Goal: Check status

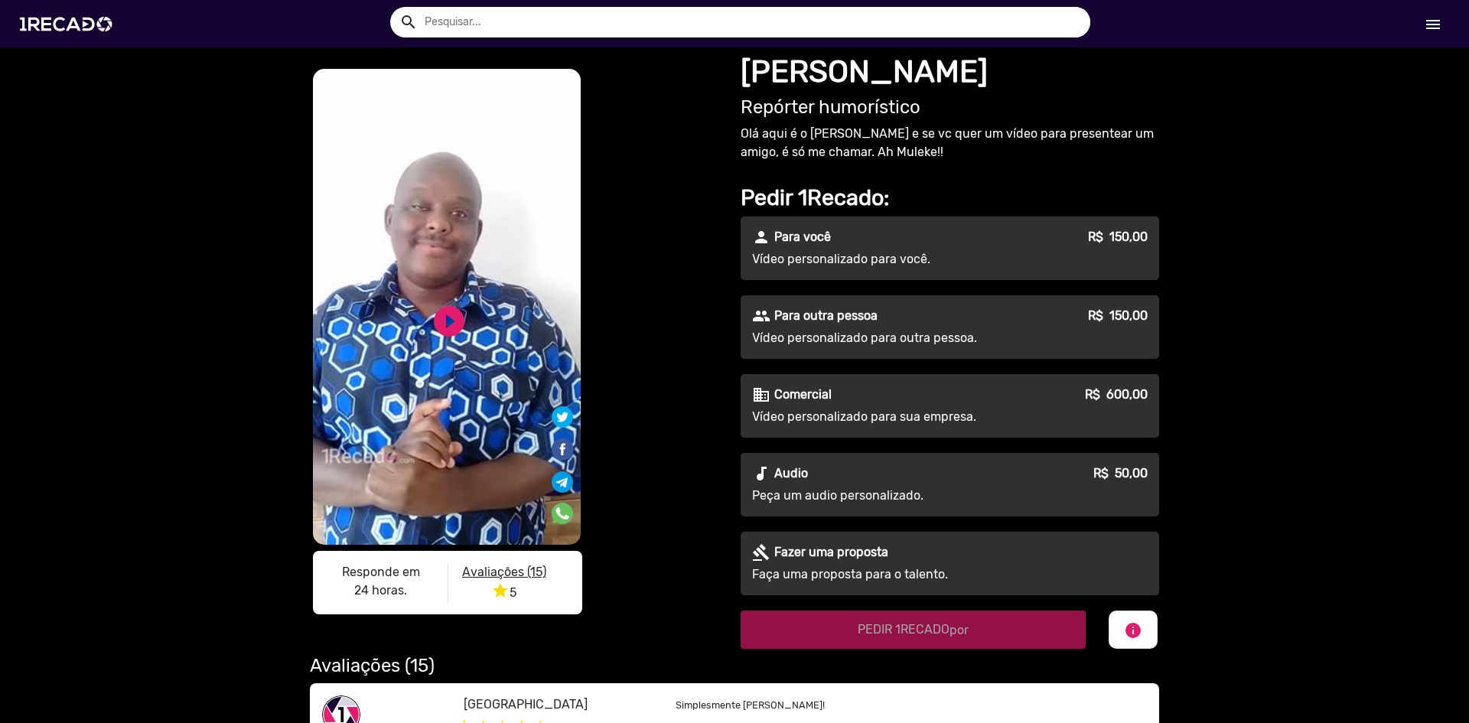
click at [1424, 30] on mat-icon "menu" at bounding box center [1433, 24] width 18 height 18
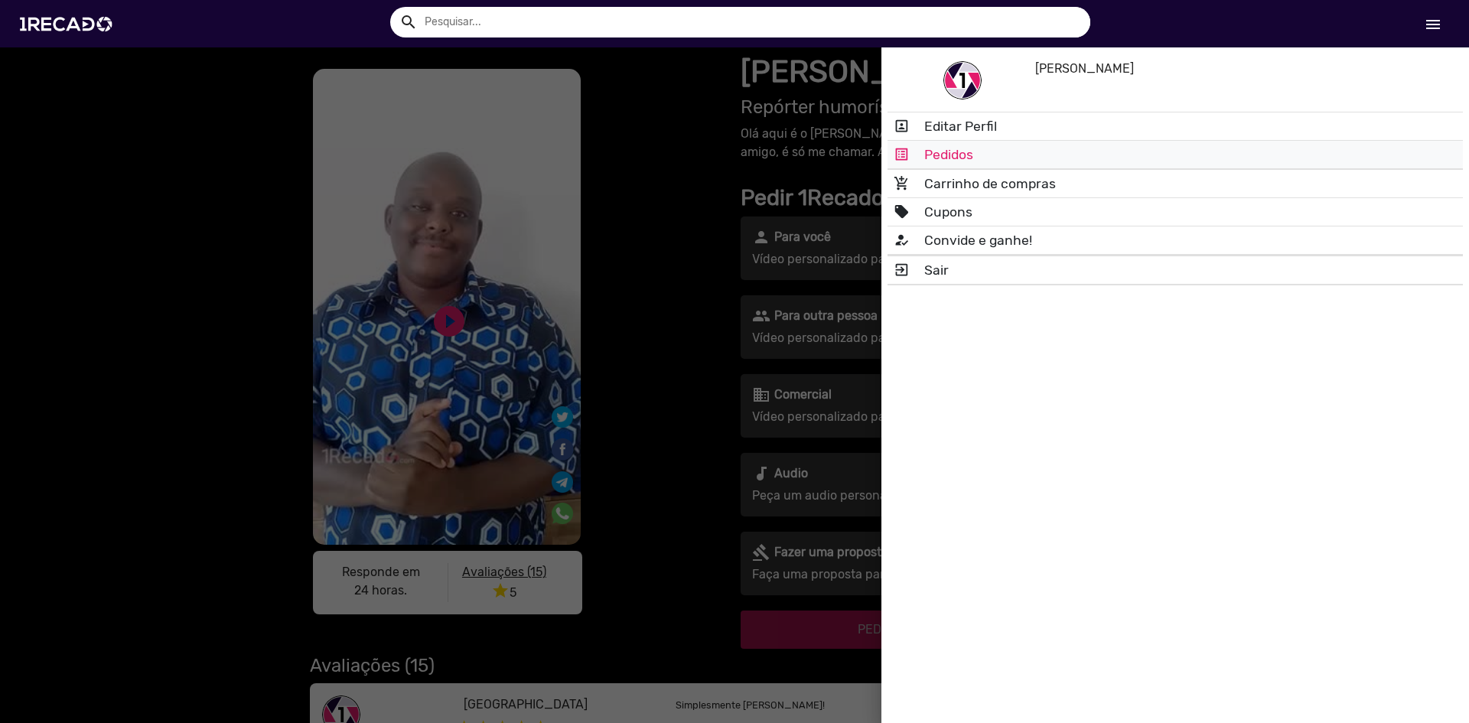
click at [960, 154] on link "list_alt Pedidos" at bounding box center [1174, 155] width 575 height 28
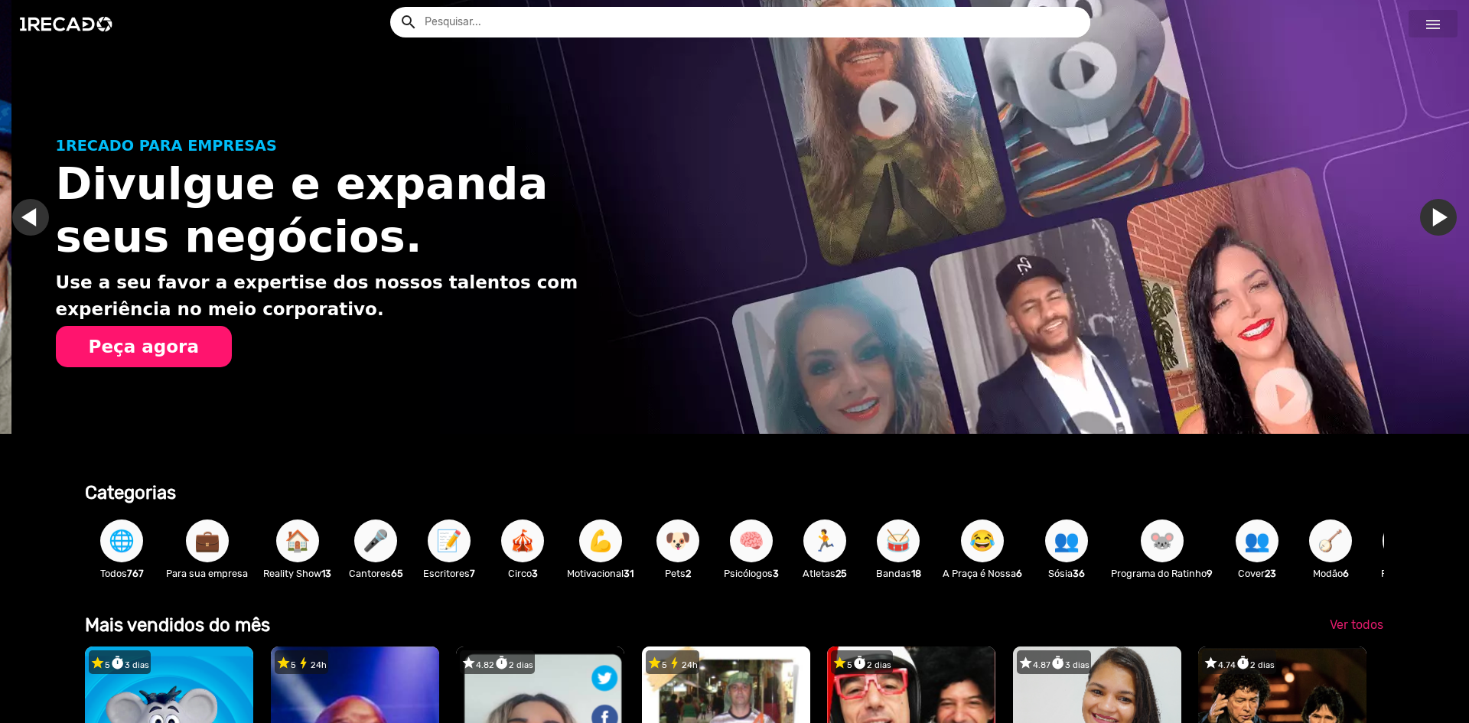
click at [1437, 13] on link "menu" at bounding box center [1432, 24] width 49 height 28
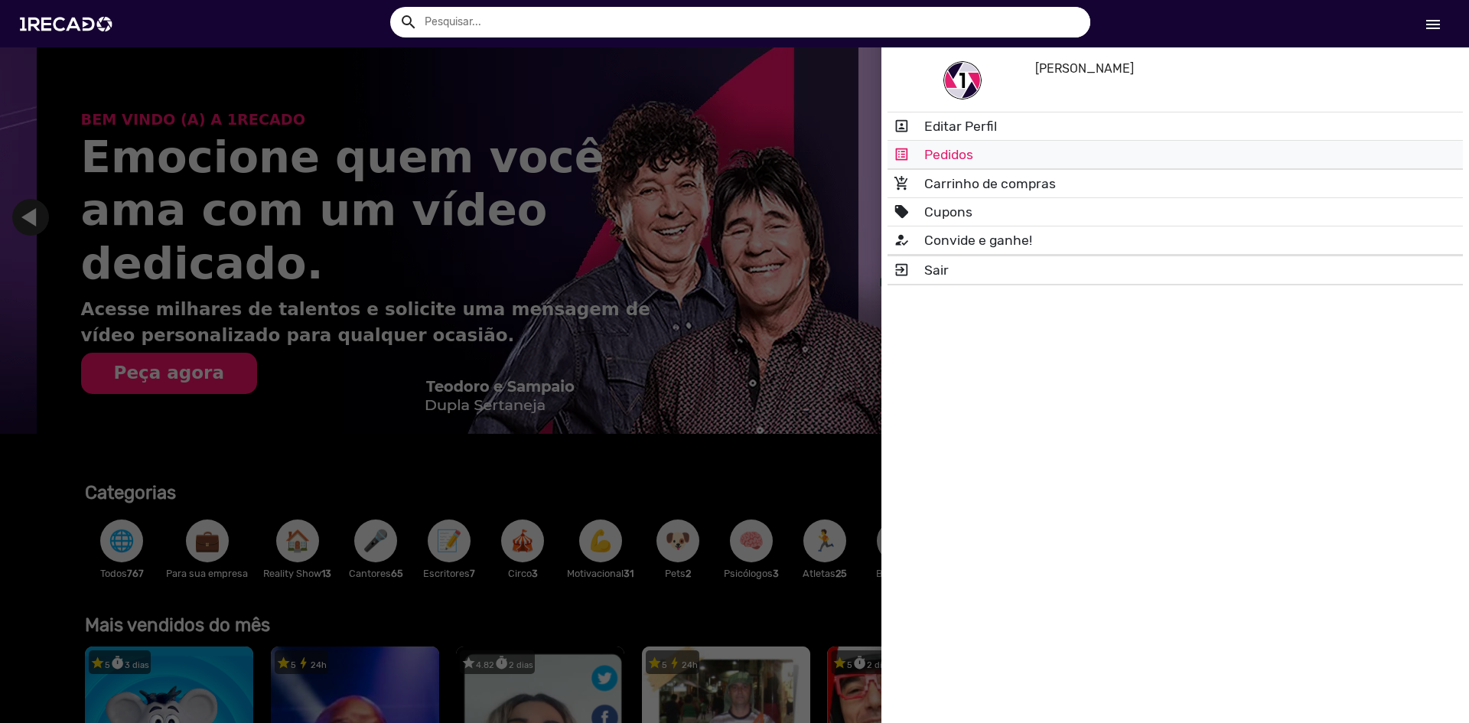
scroll to position [0, 2915]
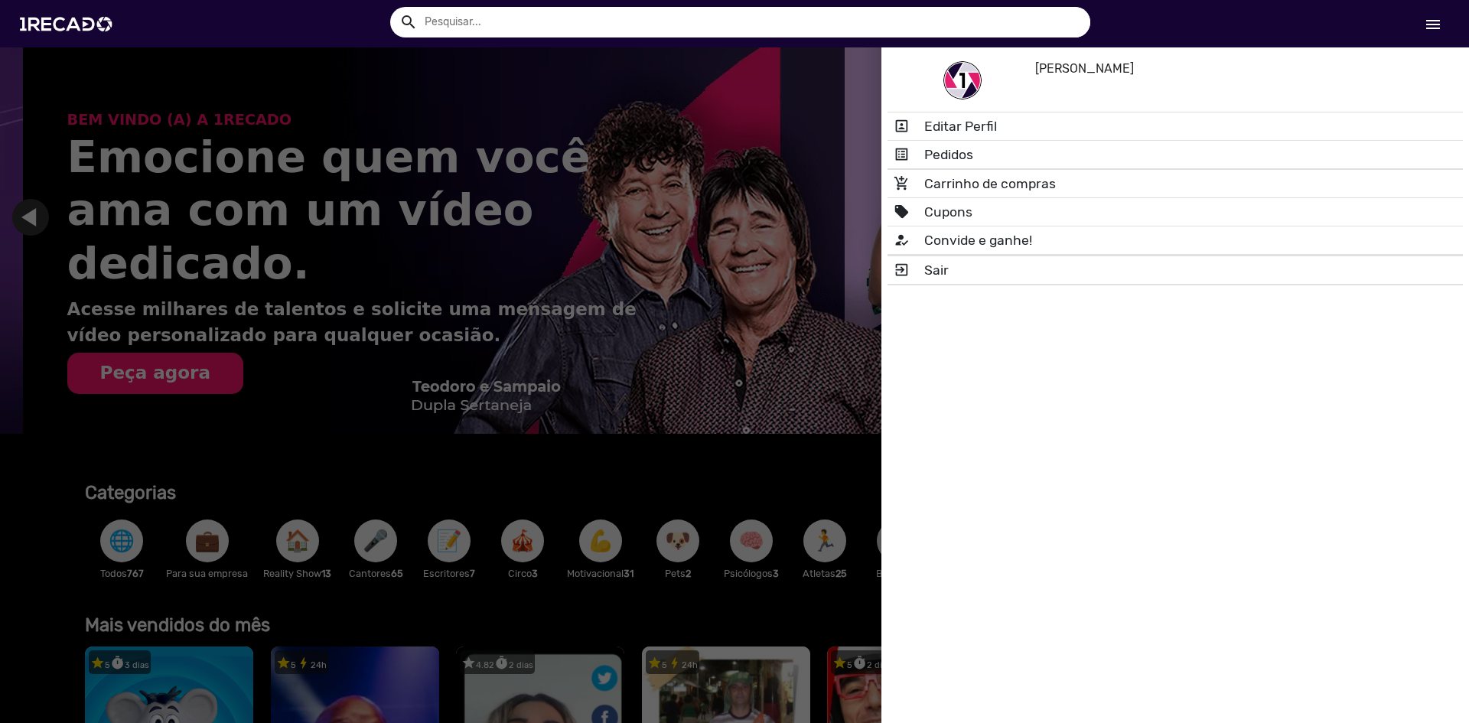
click at [952, 158] on link "list_alt Pedidos" at bounding box center [1174, 155] width 575 height 28
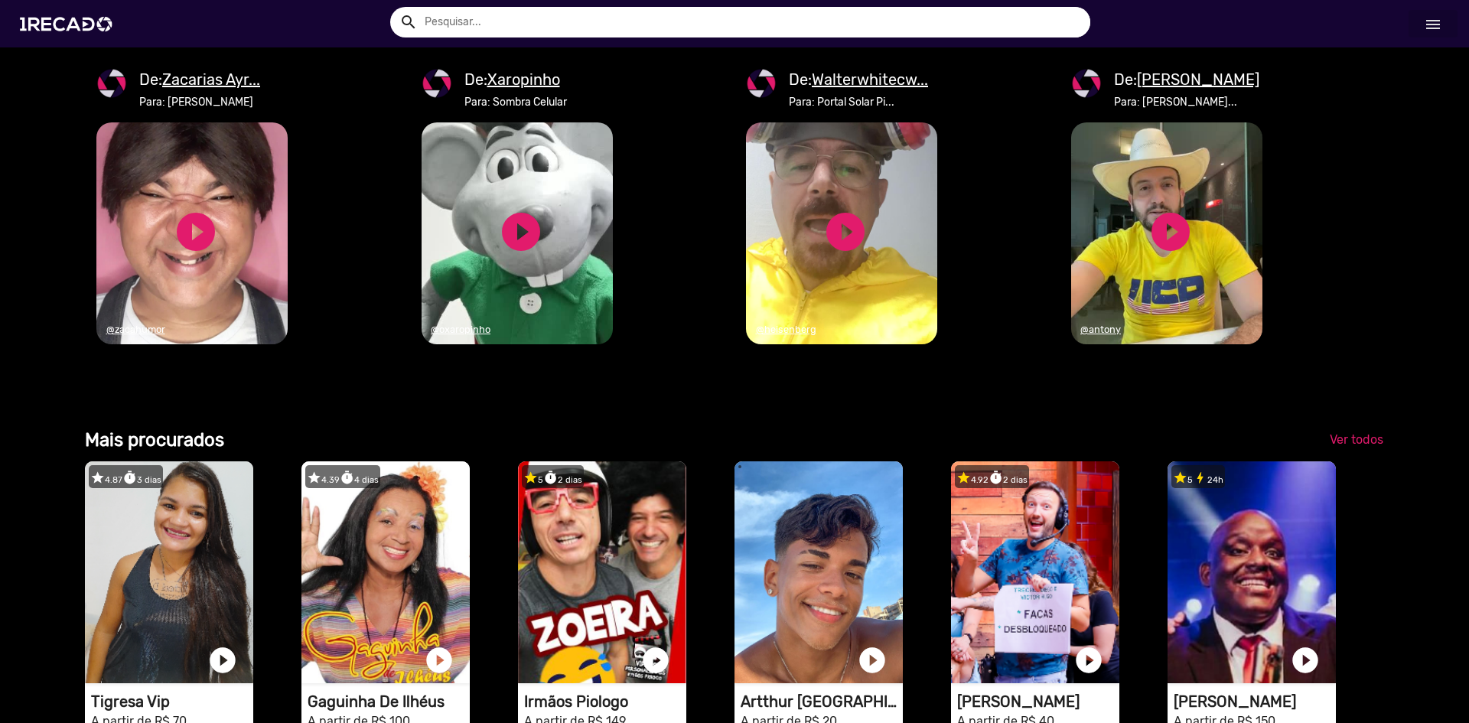
scroll to position [0, 1562]
click at [878, 89] on u "Walterwhitecw..." at bounding box center [870, 79] width 116 height 18
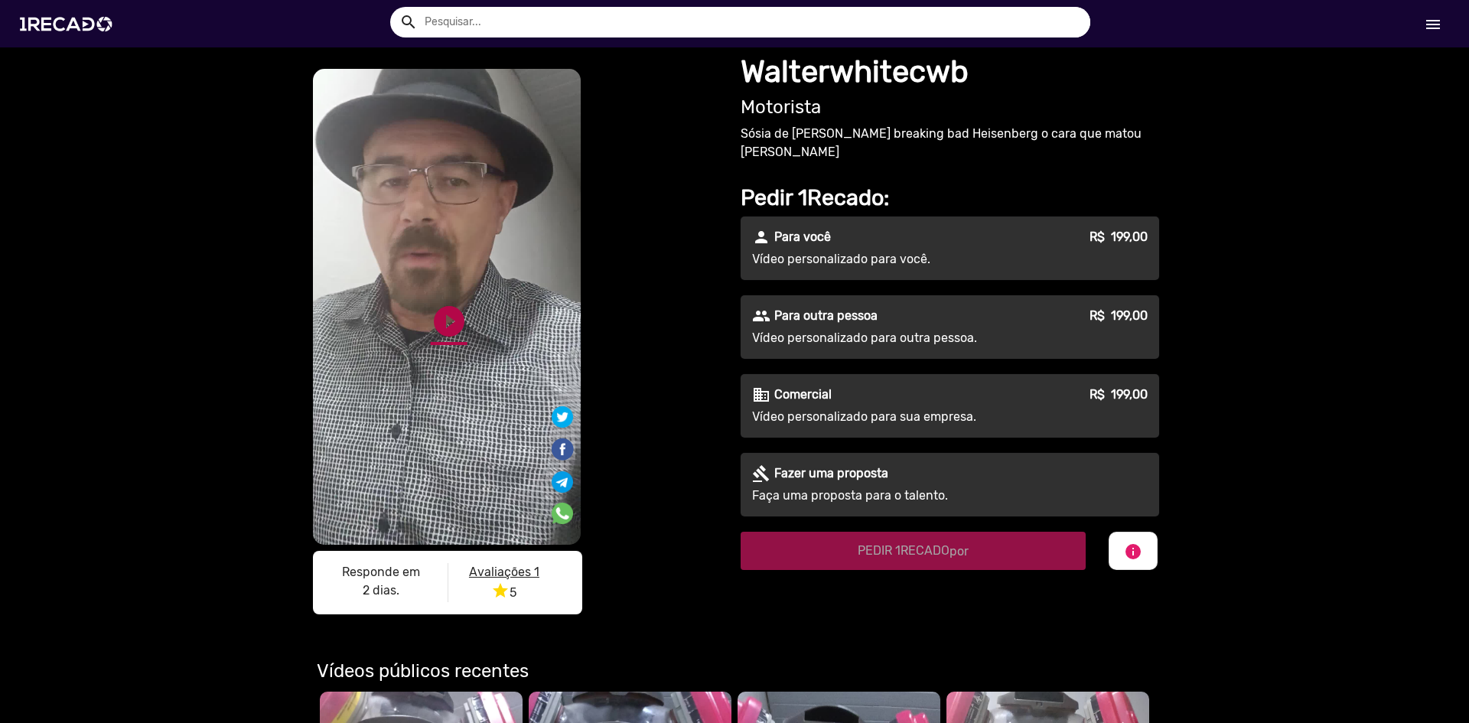
click at [438, 327] on link "play_circle_filled" at bounding box center [449, 321] width 37 height 37
drag, startPoint x: 1443, startPoint y: 36, endPoint x: 1439, endPoint y: 24, distance: 12.8
click at [1440, 28] on link "menu" at bounding box center [1432, 24] width 49 height 28
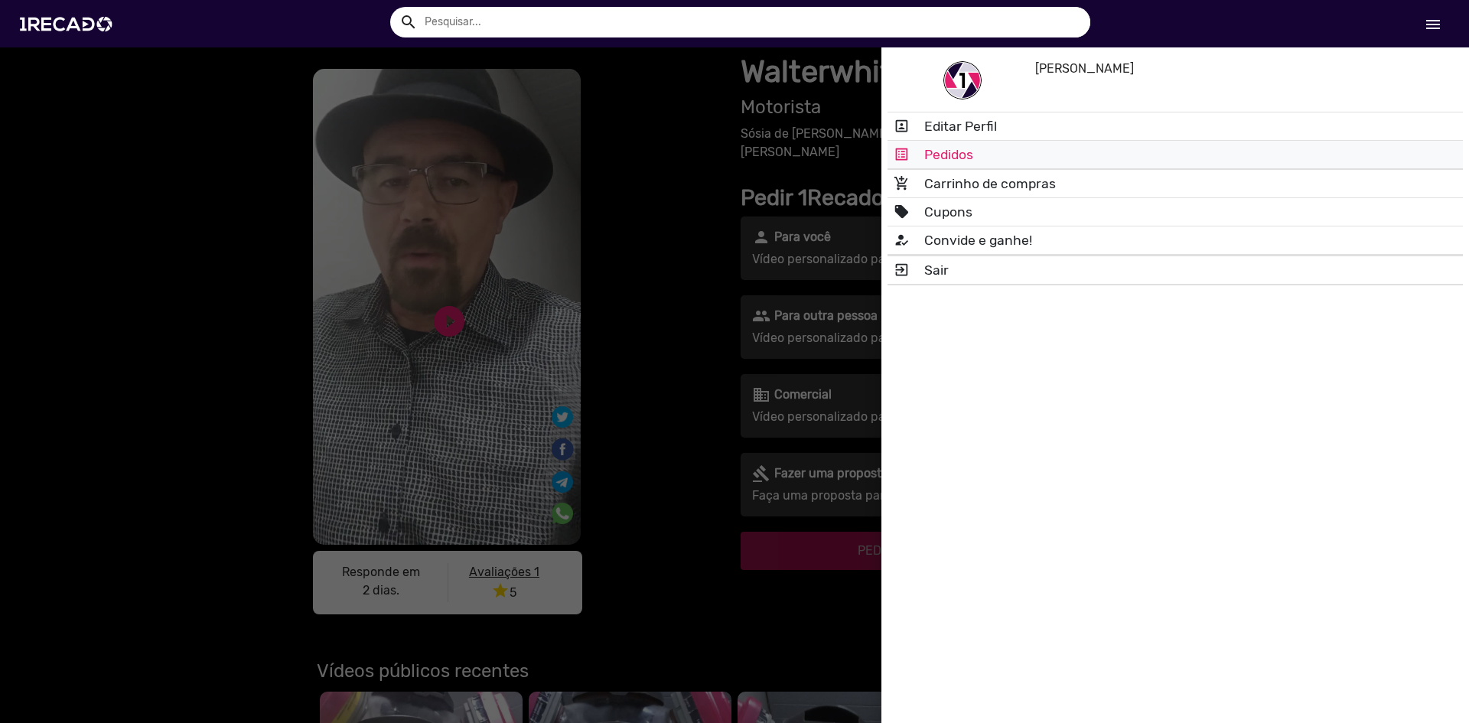
click at [961, 150] on link "list_alt Pedidos" at bounding box center [1174, 155] width 575 height 28
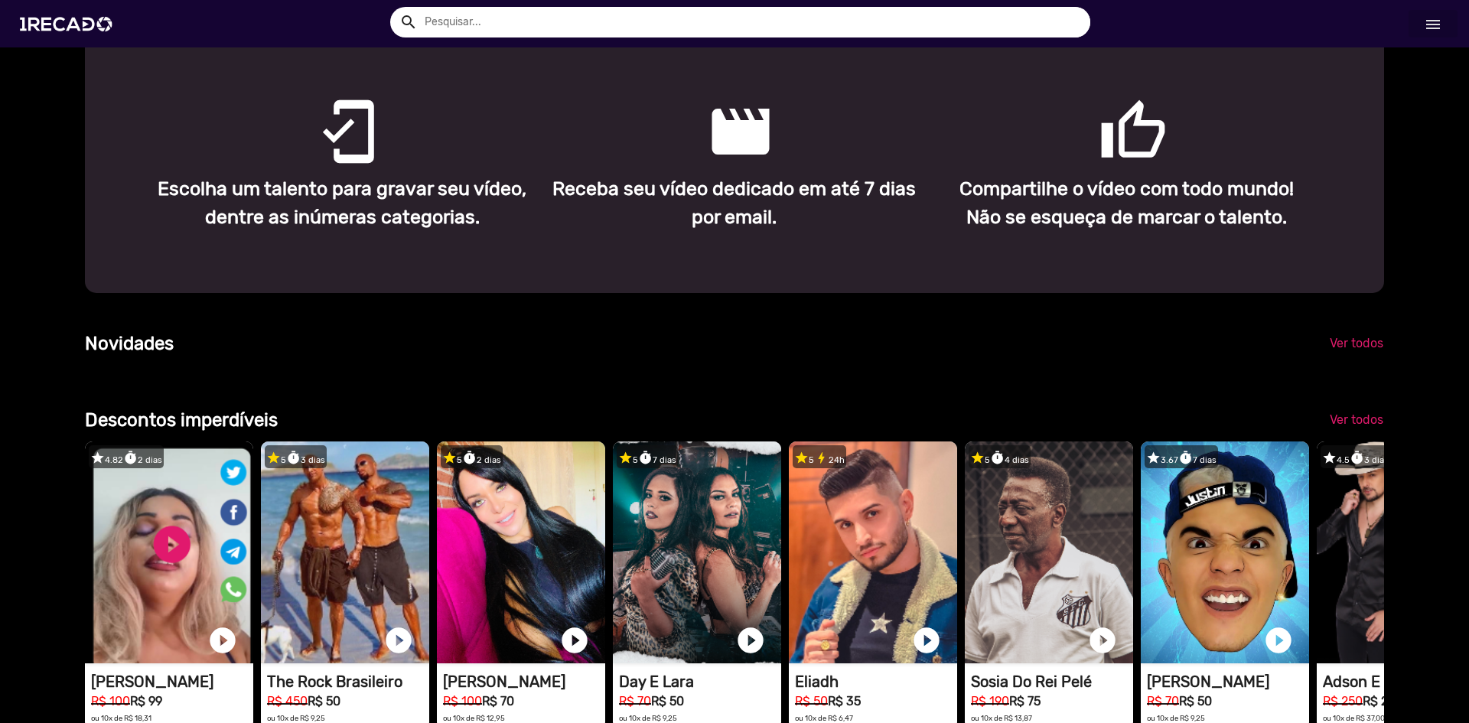
scroll to position [0, 1457]
